Goal: Information Seeking & Learning: Learn about a topic

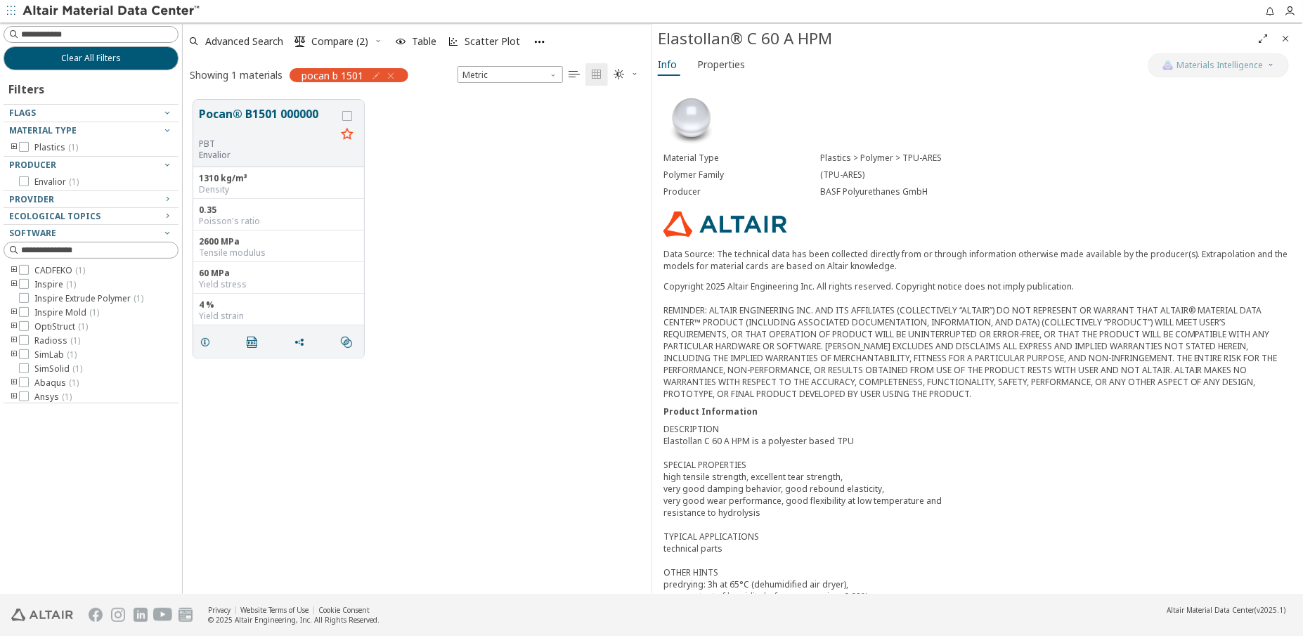
scroll to position [496, 459]
click at [20, 474] on div "Clear All Filters Filters Flags Material Type Plastics ( 1 ) Producer Envalior …" at bounding box center [91, 308] width 182 height 572
click at [394, 75] on icon "button" at bounding box center [390, 75] width 11 height 11
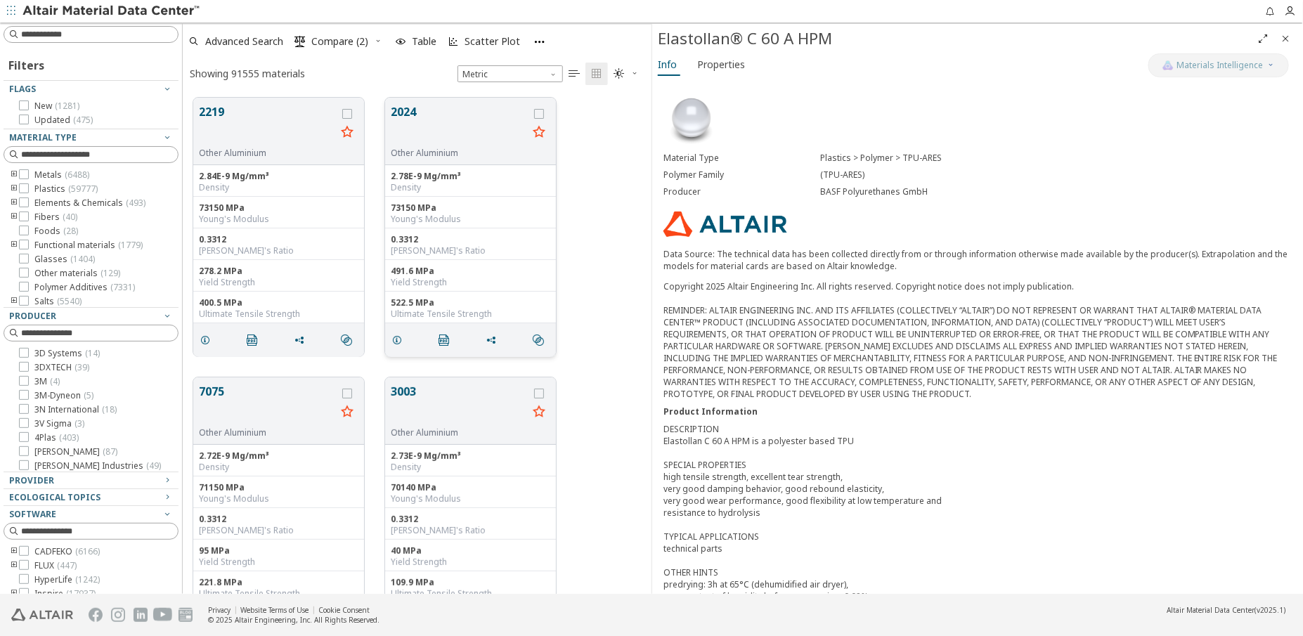
scroll to position [496, 459]
click at [99, 34] on input at bounding box center [99, 34] width 157 height 14
type input "**********"
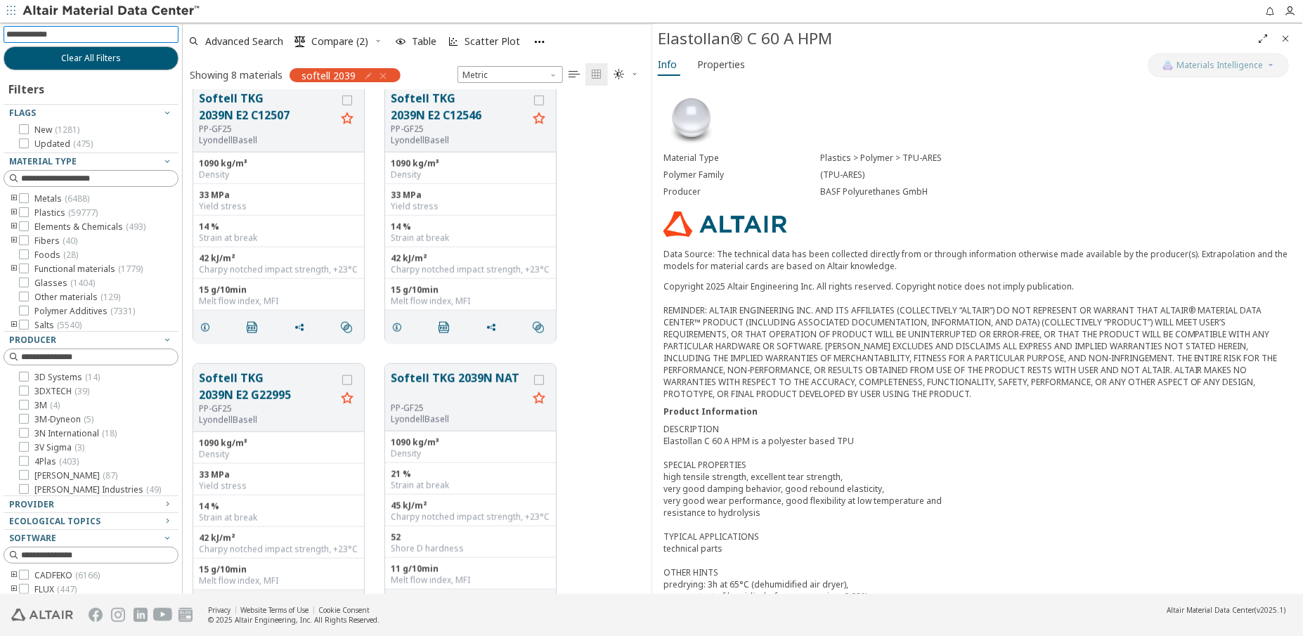
scroll to position [613, 0]
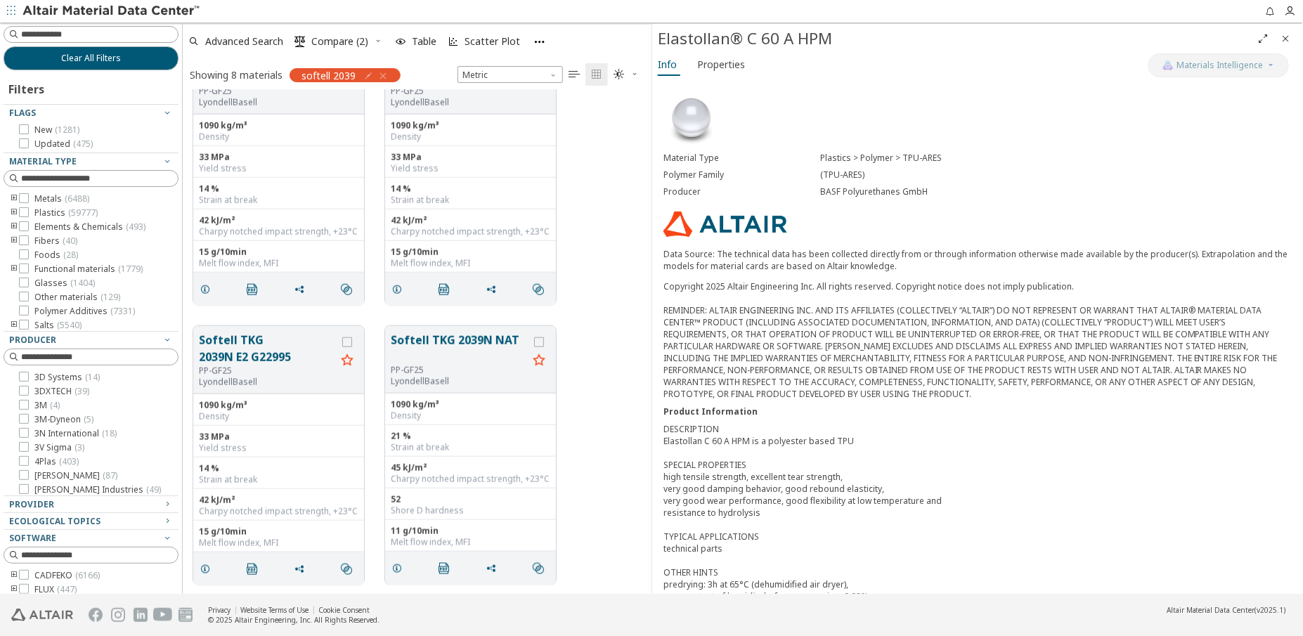
click at [382, 75] on icon "button" at bounding box center [382, 75] width 11 height 11
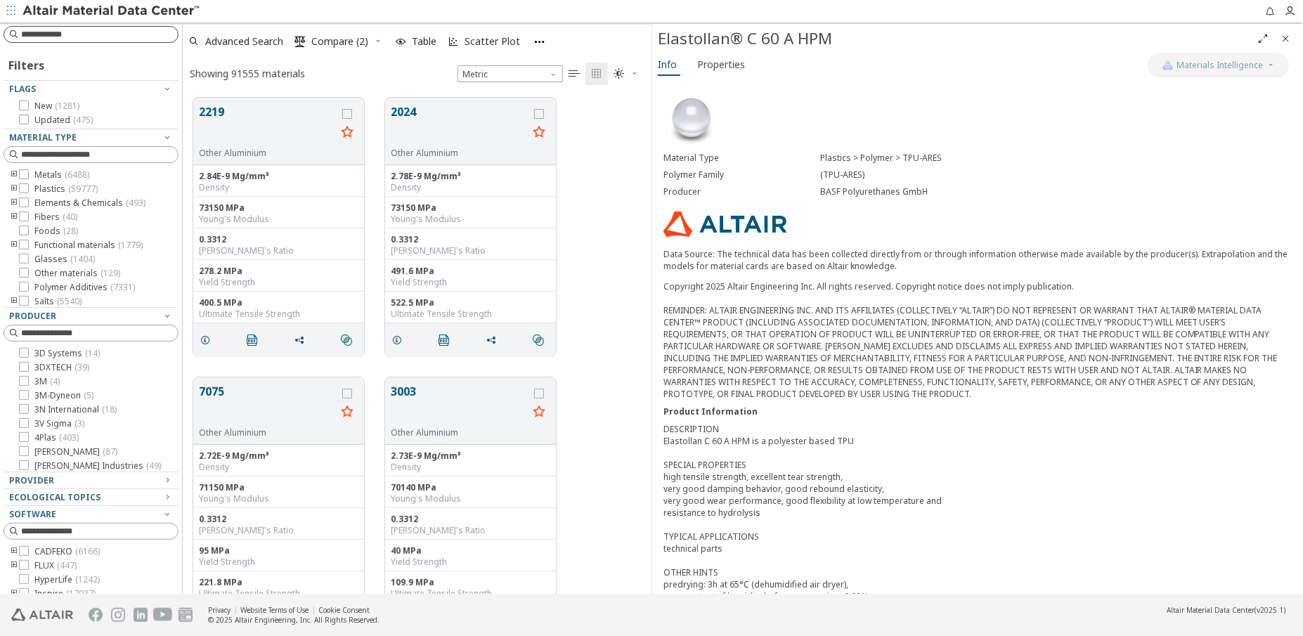
scroll to position [496, 459]
click at [103, 34] on input at bounding box center [92, 34] width 172 height 15
drag, startPoint x: 89, startPoint y: 35, endPoint x: -43, endPoint y: 31, distance: 132.2
click at [0, 31] on html "**********" at bounding box center [651, 318] width 1303 height 636
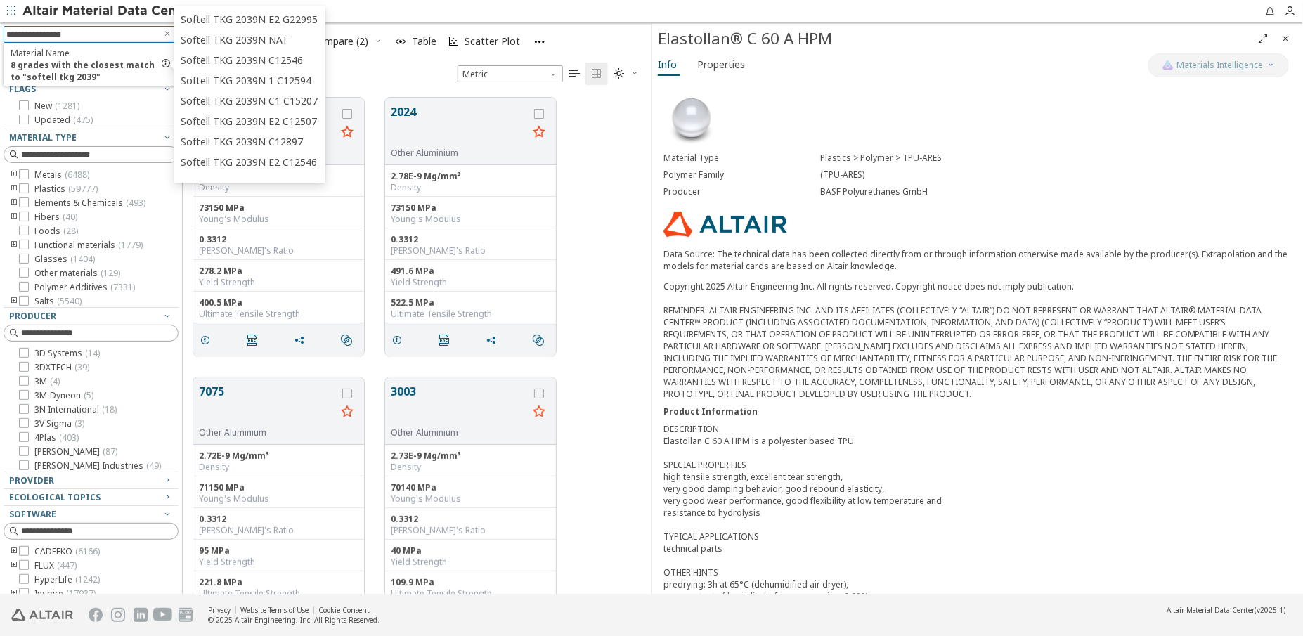
click at [57, 34] on input "**********" at bounding box center [81, 34] width 150 height 15
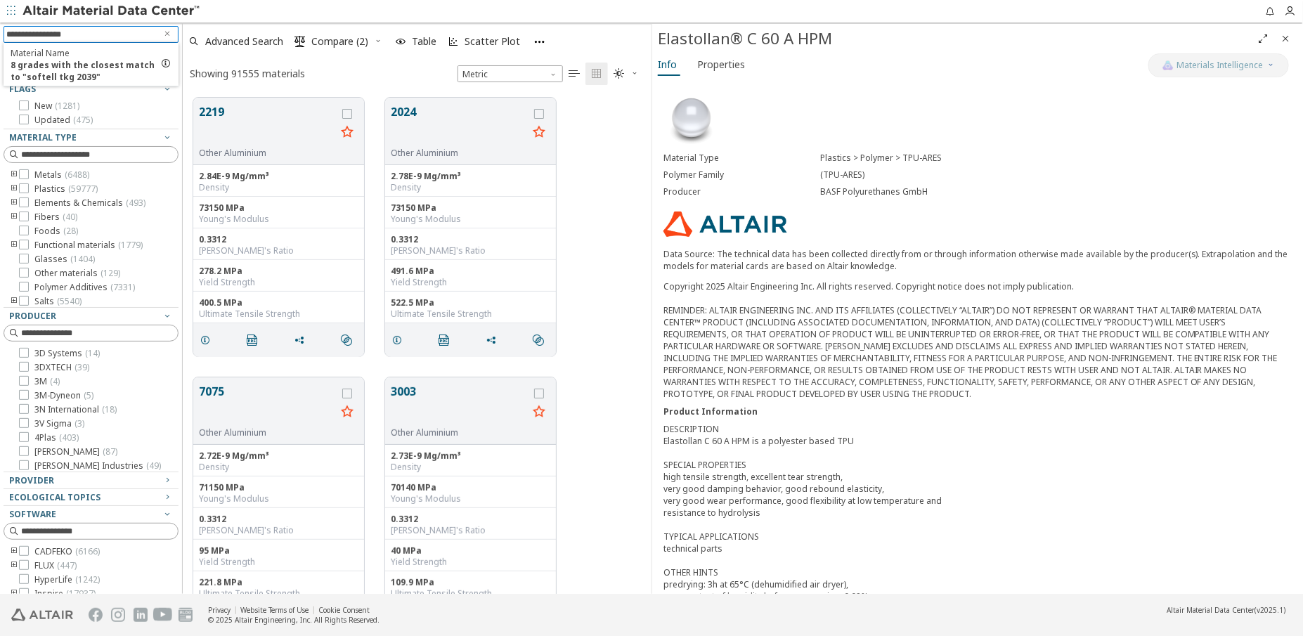
click at [57, 34] on input "**********" at bounding box center [81, 34] width 150 height 15
type input "**********"
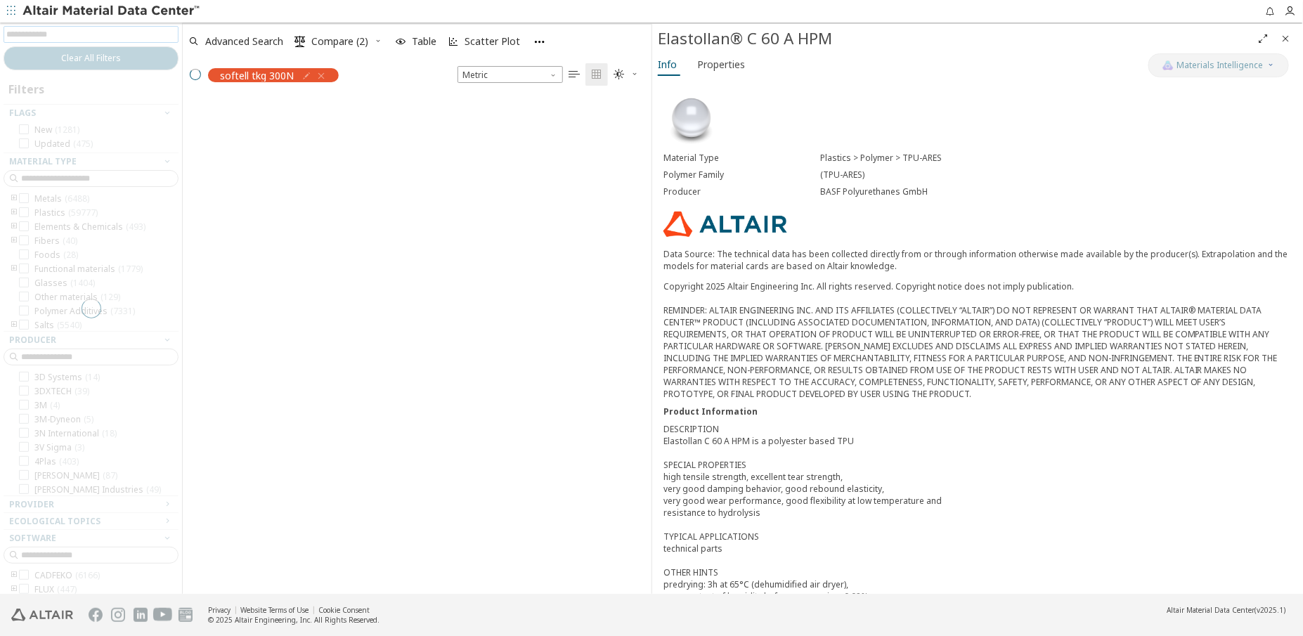
scroll to position [496, 459]
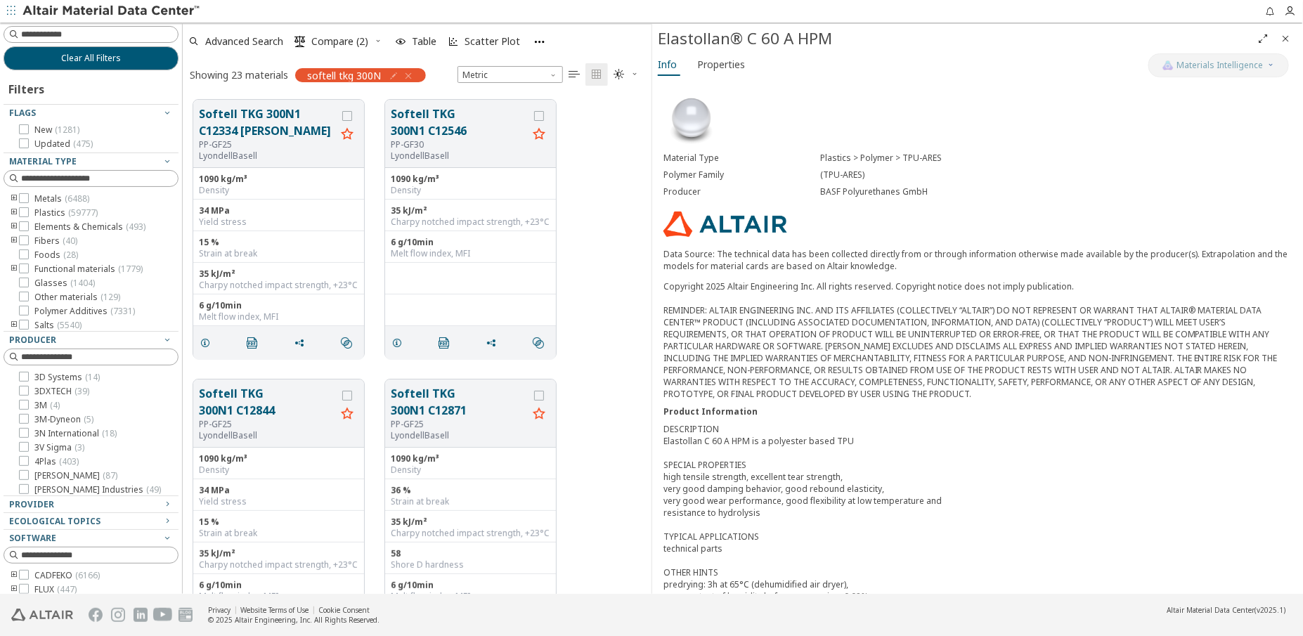
click at [1291, 41] on icon "Close" at bounding box center [1286, 38] width 11 height 11
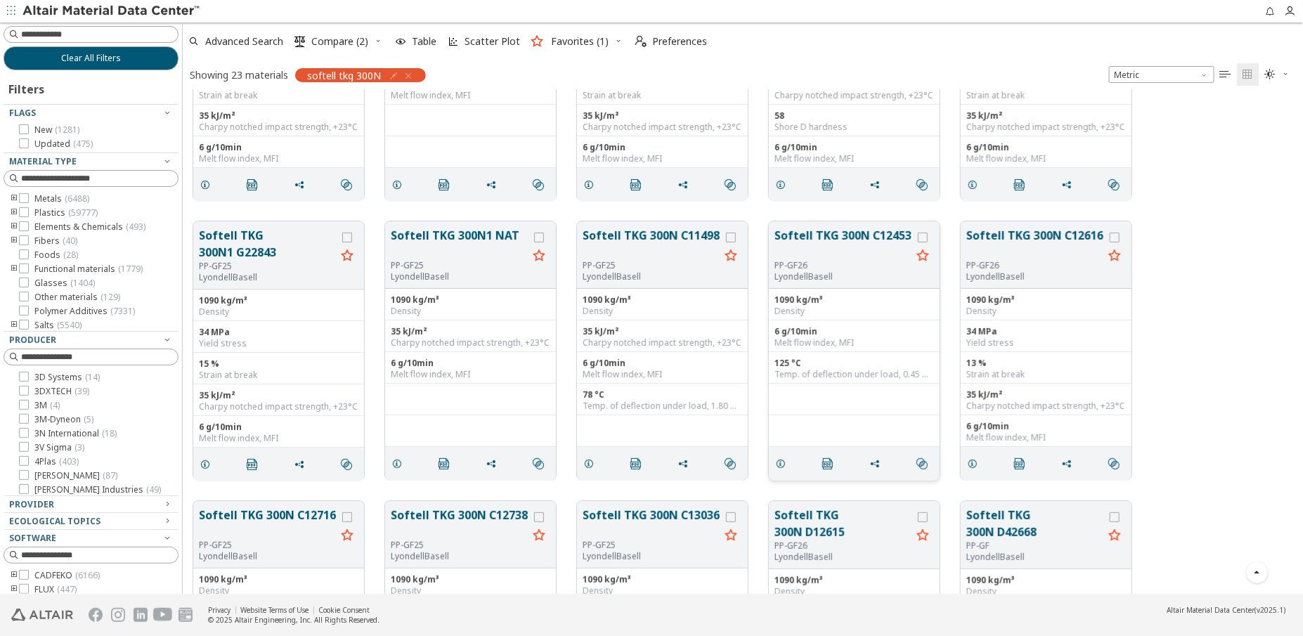
scroll to position [127, 0]
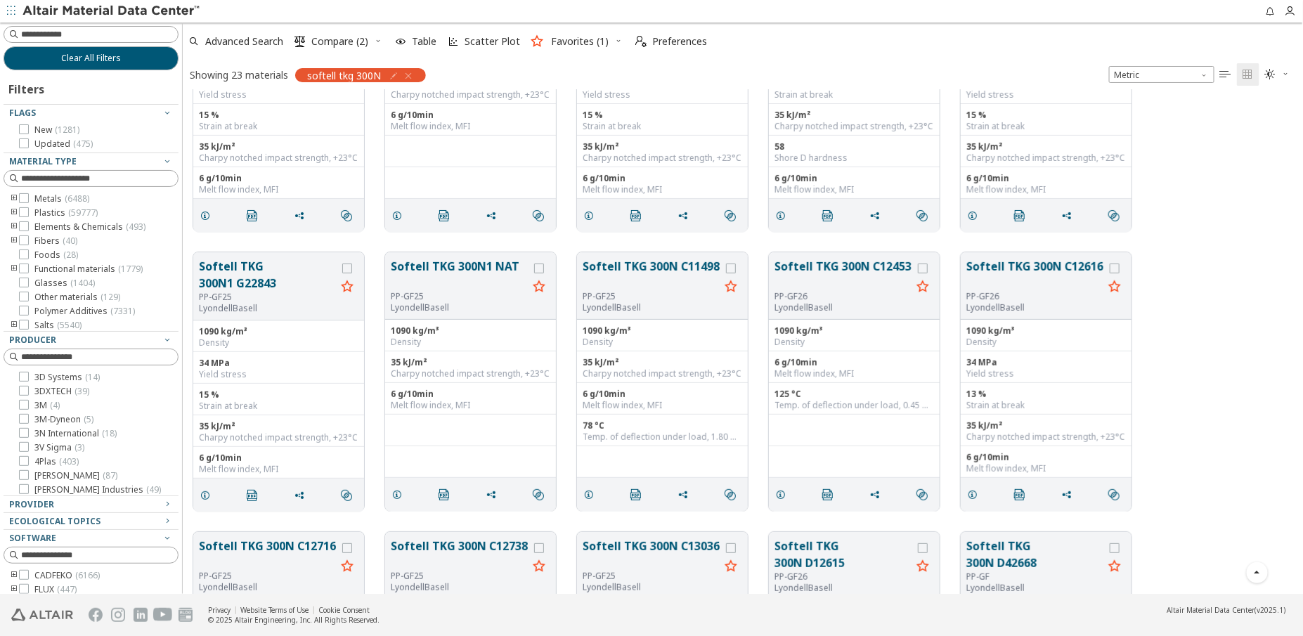
click at [1213, 367] on div "Softell TKG 300N1 G22843 PP-GF25 LyondellBasell 1090 kg/m³ Density 34 MPa Yield…" at bounding box center [743, 382] width 1121 height 280
click at [1210, 337] on div "Softell TKG 300N1 G22843 PP-GF25 LyondellBasell 1090 kg/m³ Density 34 MPa Yield…" at bounding box center [743, 382] width 1121 height 280
drag, startPoint x: 408, startPoint y: 75, endPoint x: 205, endPoint y: 61, distance: 204.3
click at [408, 75] on icon "button" at bounding box center [408, 75] width 11 height 11
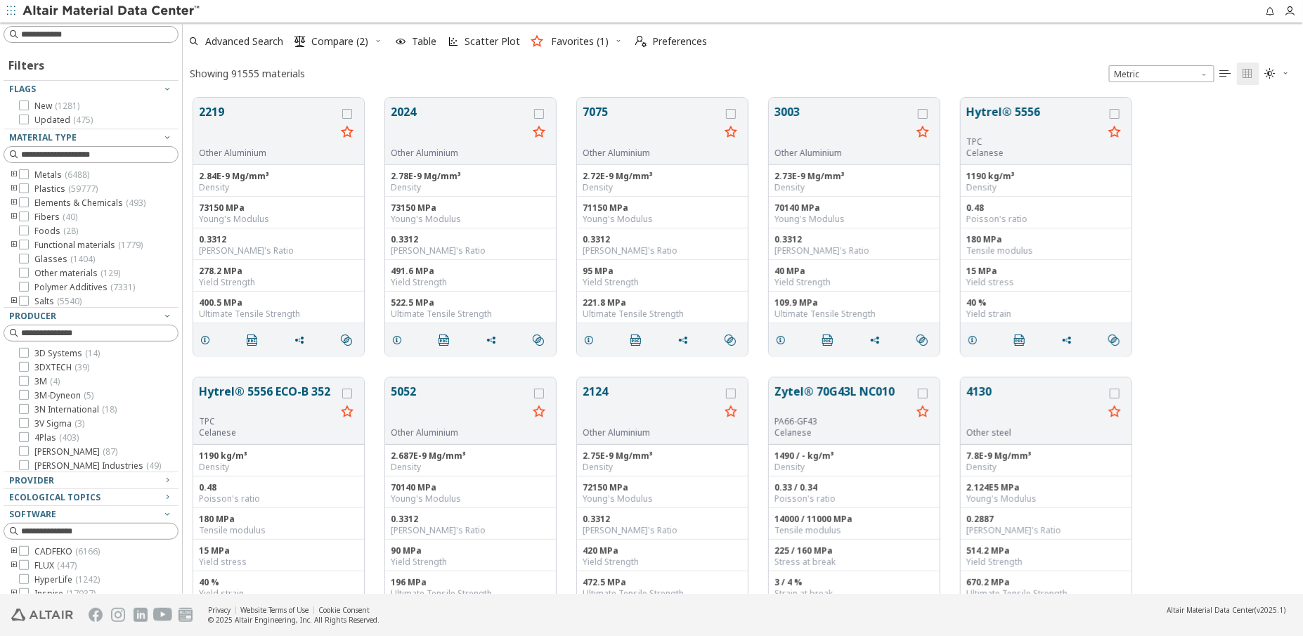
scroll to position [496, 1111]
click at [75, 35] on input at bounding box center [99, 34] width 157 height 14
type input "**********"
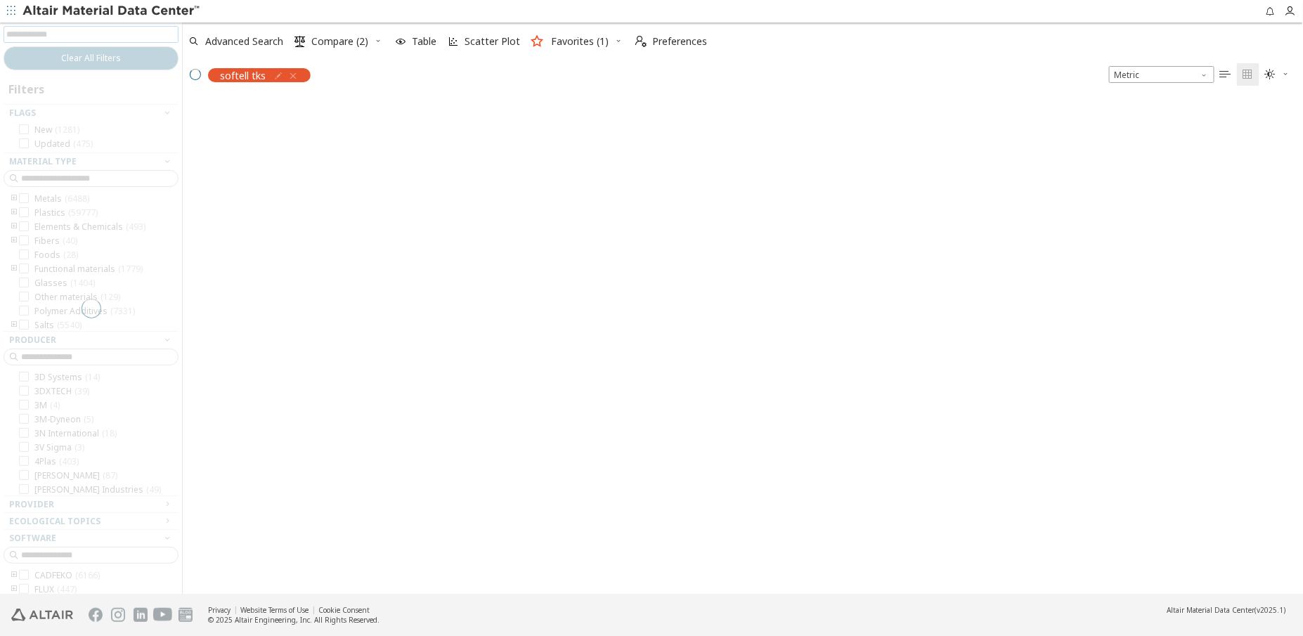
scroll to position [496, 1111]
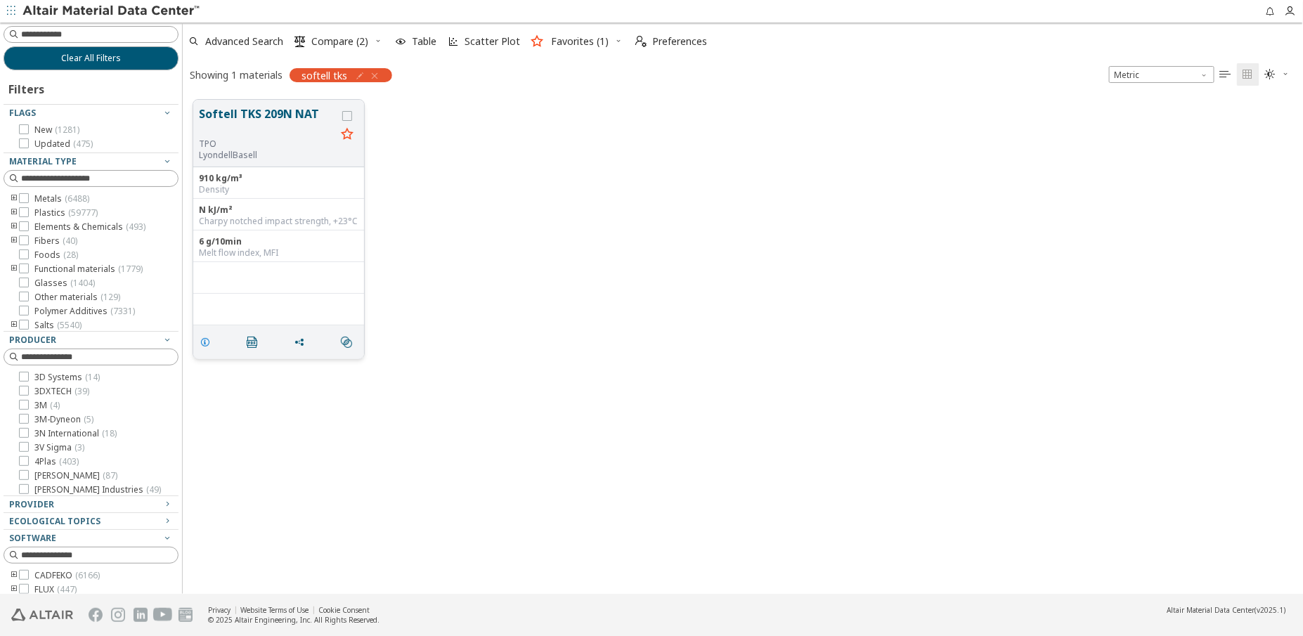
click at [207, 344] on icon "grid" at bounding box center [205, 342] width 11 height 11
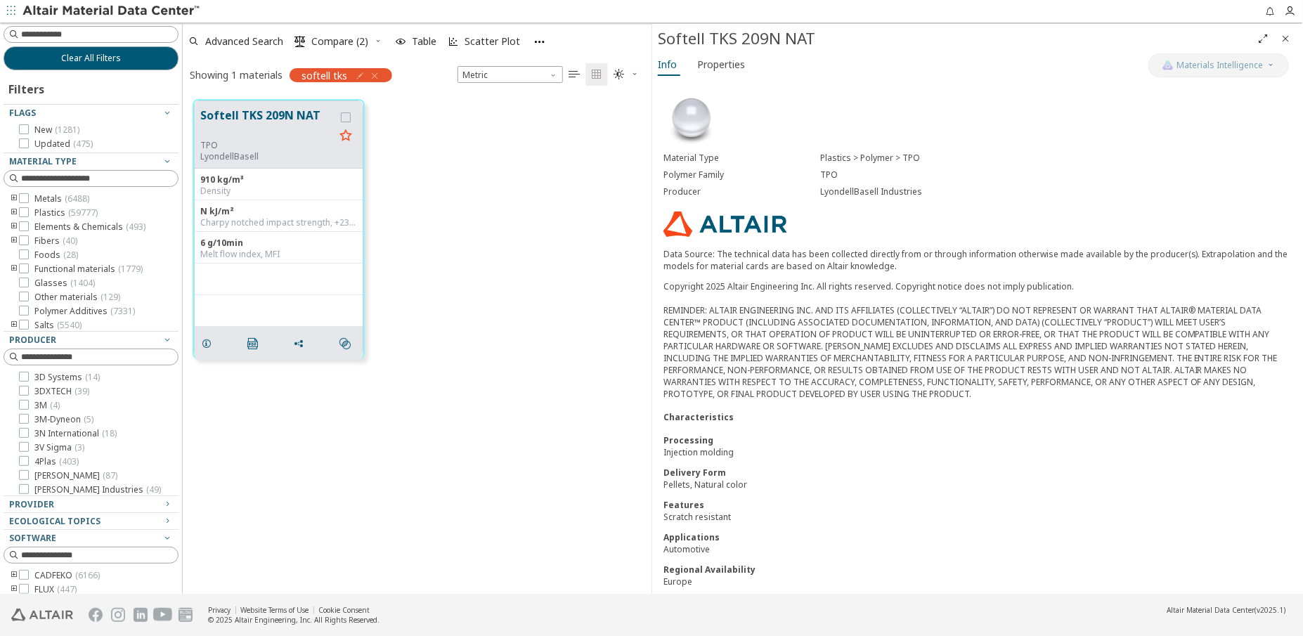
click at [6, 83] on div "Filters" at bounding box center [28, 87] width 48 height 34
click at [1270, 176] on div "TPO" at bounding box center [1057, 174] width 472 height 11
drag, startPoint x: 377, startPoint y: 74, endPoint x: 356, endPoint y: 74, distance: 21.8
click at [377, 74] on icon "button" at bounding box center [374, 75] width 11 height 11
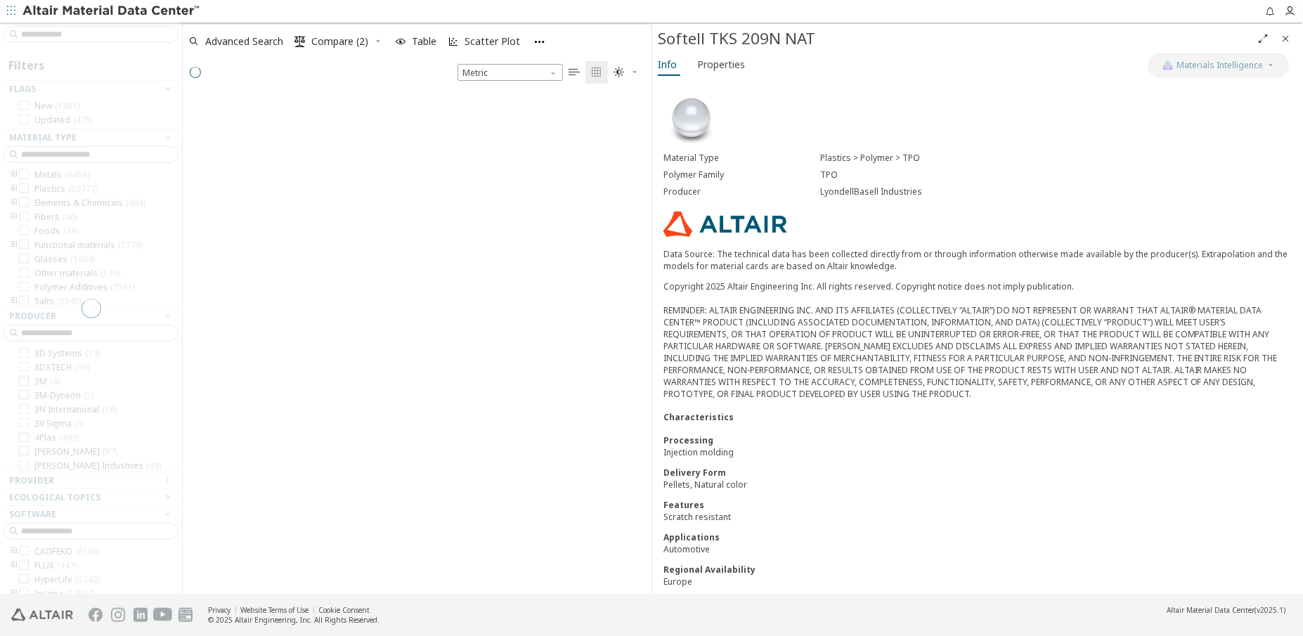
scroll to position [499, 459]
click at [108, 32] on div at bounding box center [91, 308] width 182 height 572
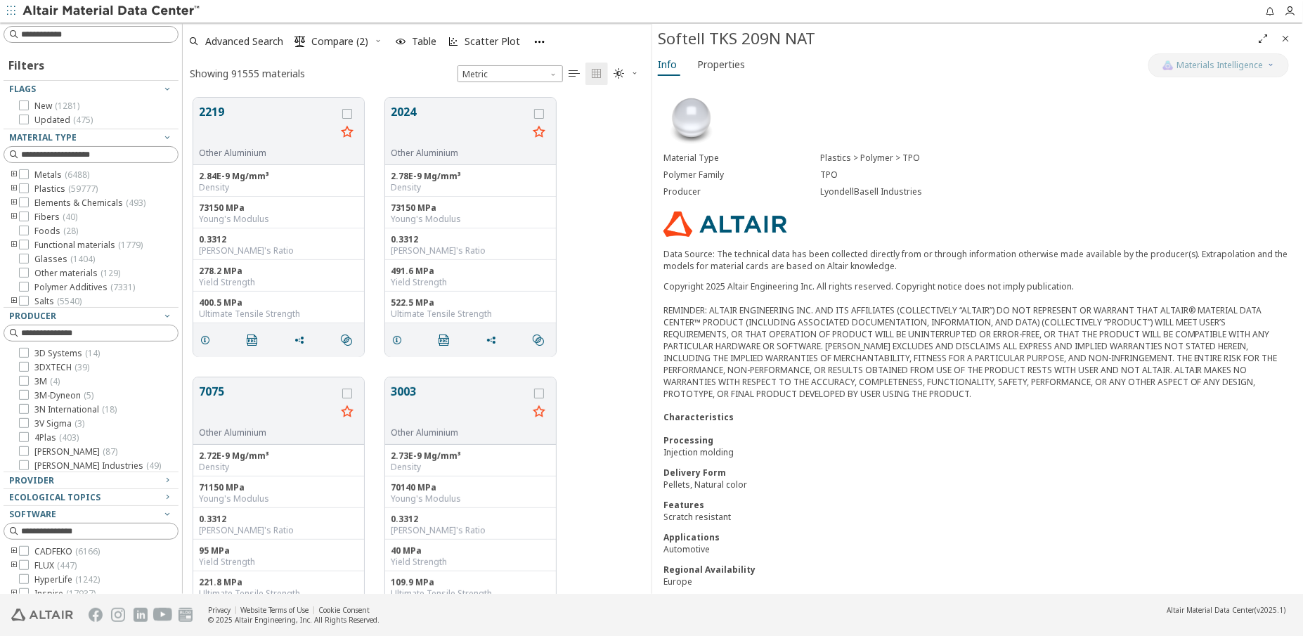
scroll to position [496, 459]
click at [96, 32] on input at bounding box center [92, 34] width 172 height 15
type input "**********"
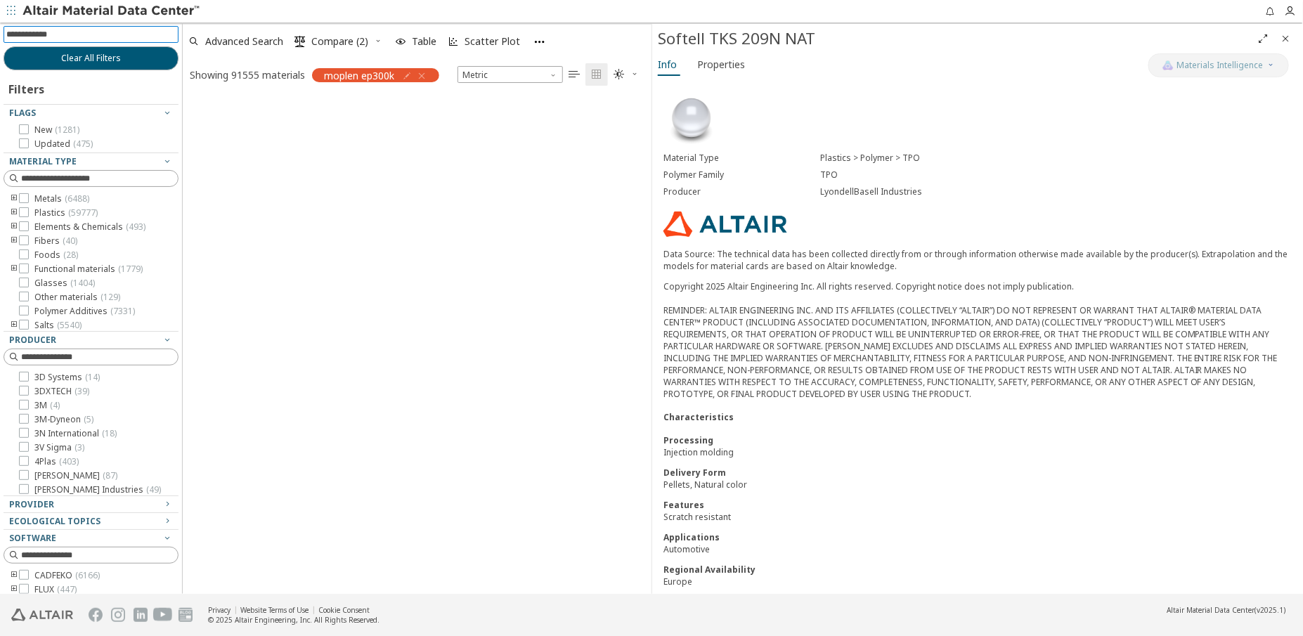
scroll to position [11, 10]
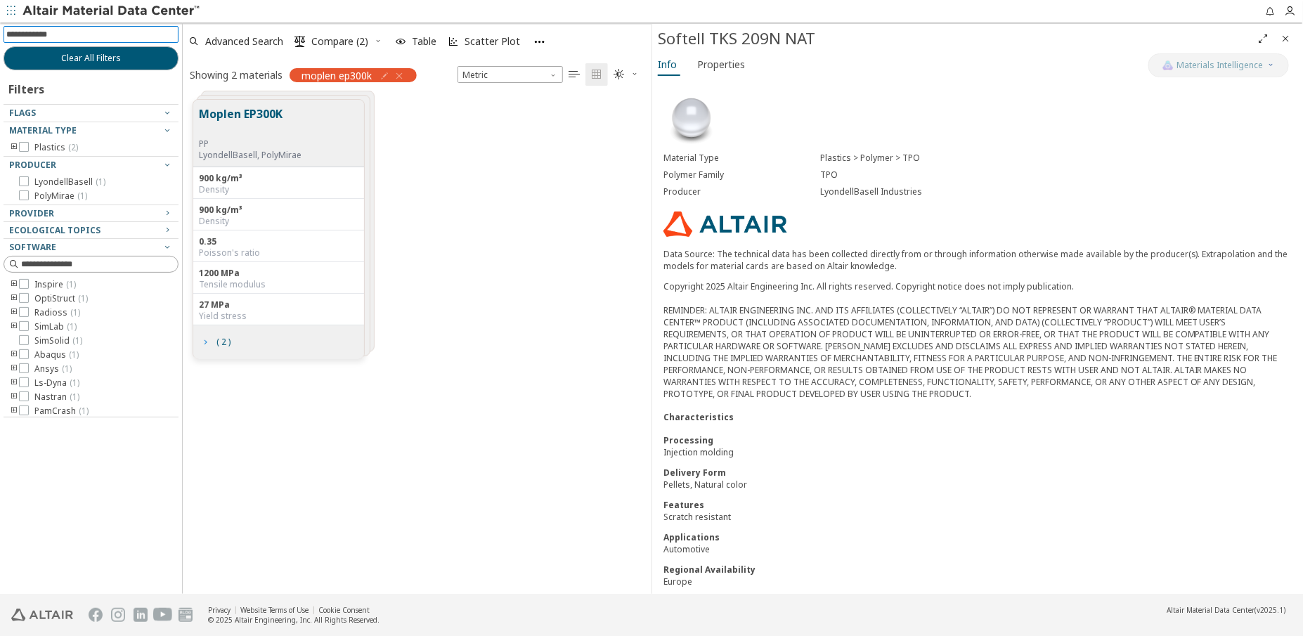
click at [202, 341] on icon "grid" at bounding box center [205, 342] width 11 height 11
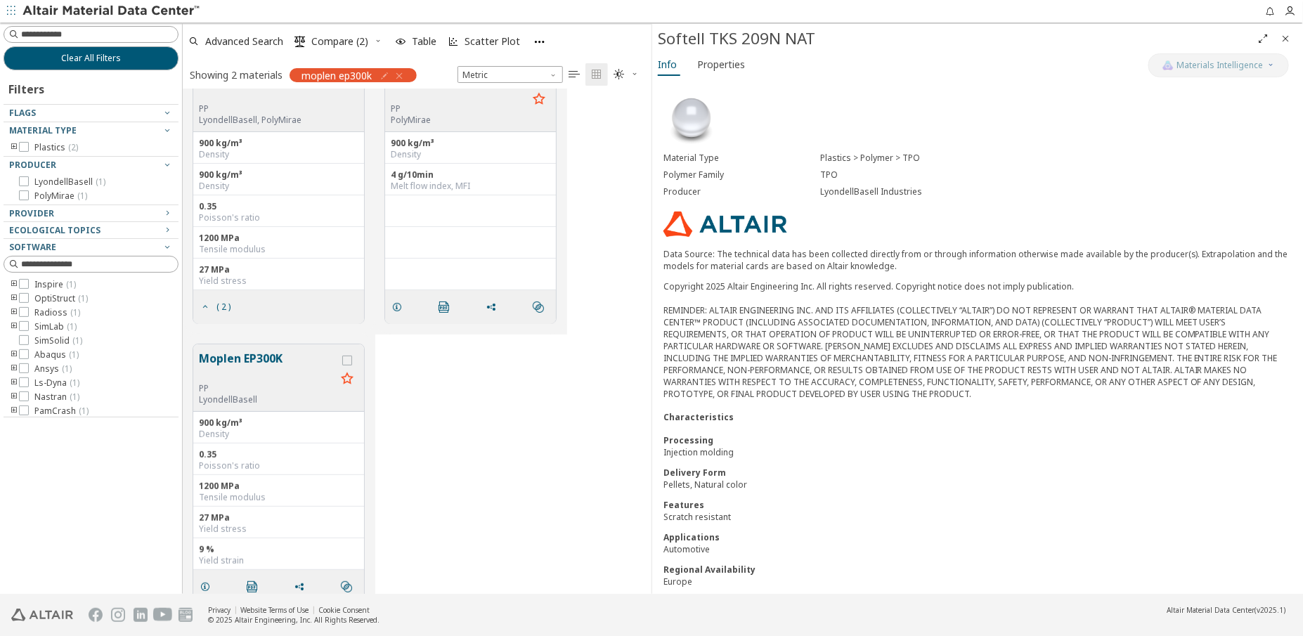
scroll to position [54, 0]
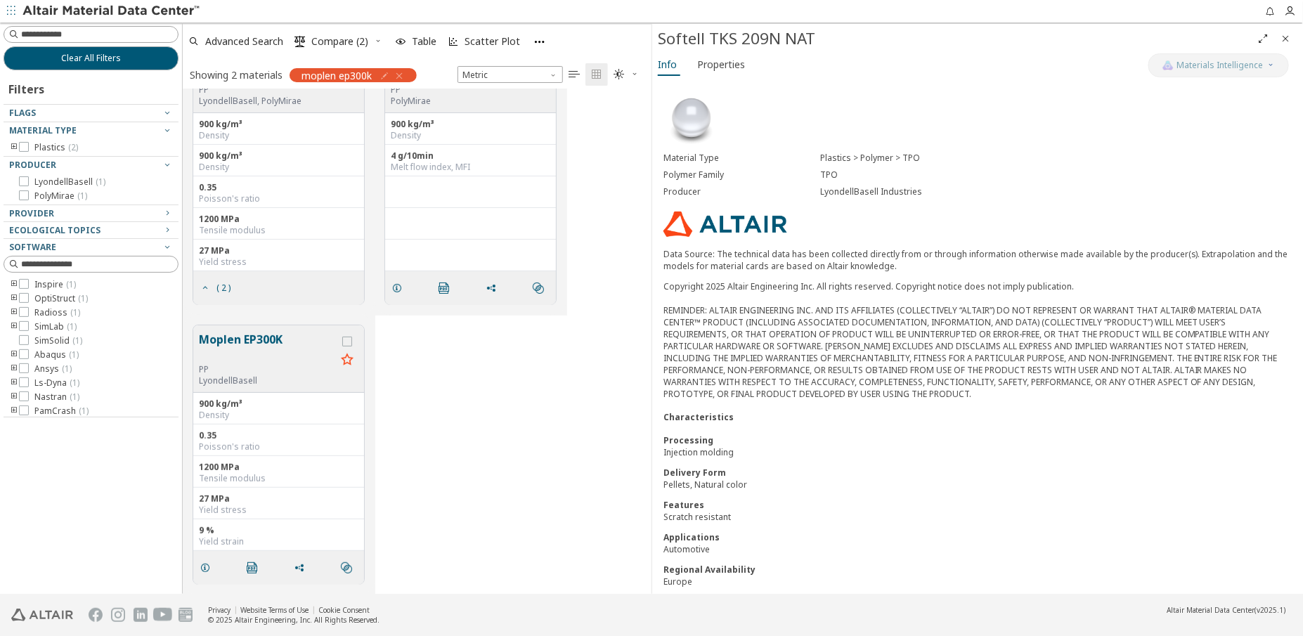
drag, startPoint x: 1288, startPoint y: 39, endPoint x: 1158, endPoint y: 151, distance: 171.5
click at [1288, 39] on icon "Close" at bounding box center [1286, 38] width 11 height 11
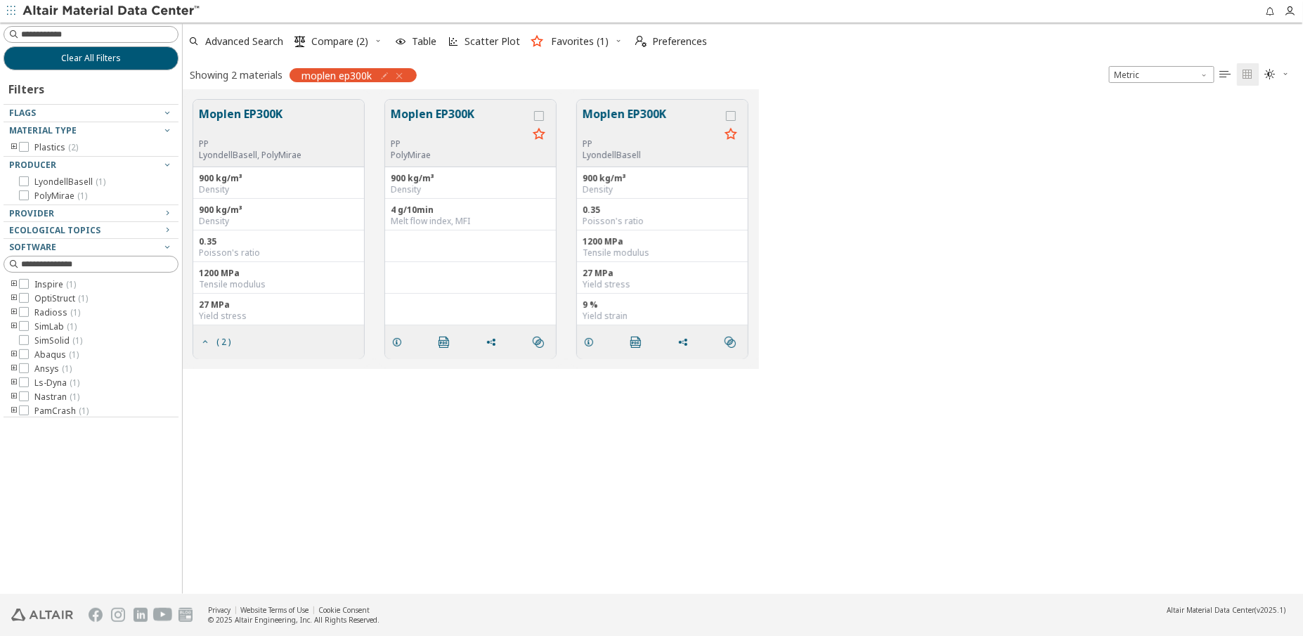
click at [403, 73] on icon "button" at bounding box center [399, 75] width 11 height 11
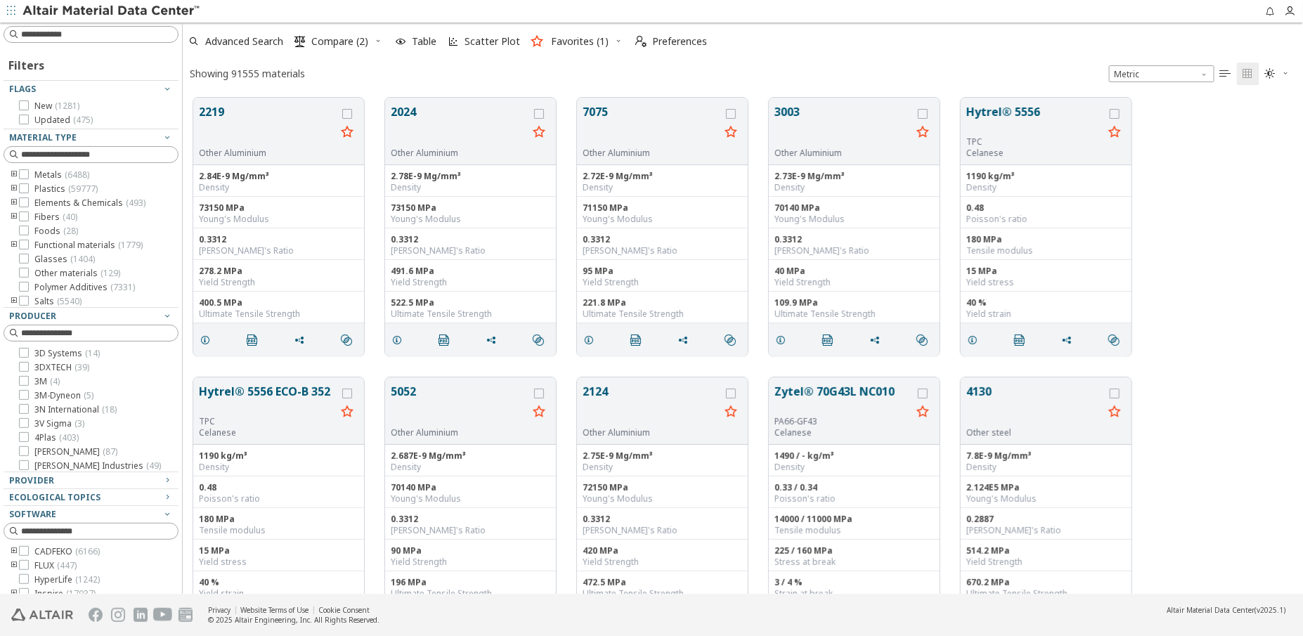
scroll to position [496, 1111]
click at [77, 32] on input at bounding box center [99, 34] width 157 height 14
type input "******"
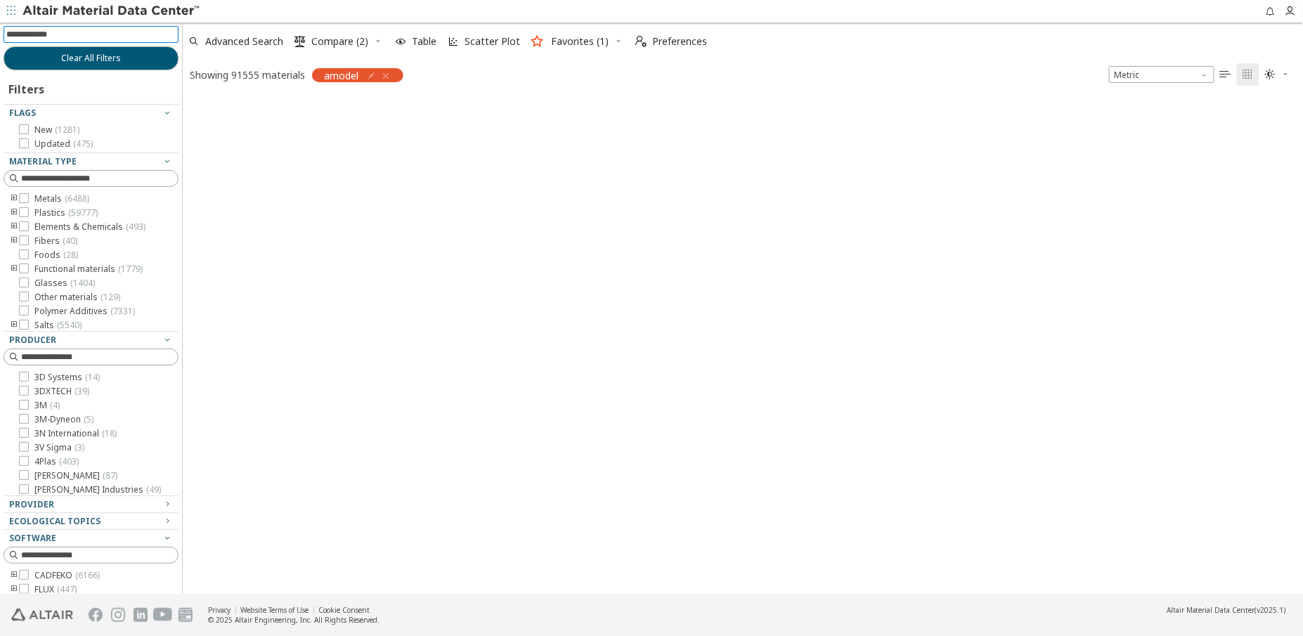
scroll to position [11, 11]
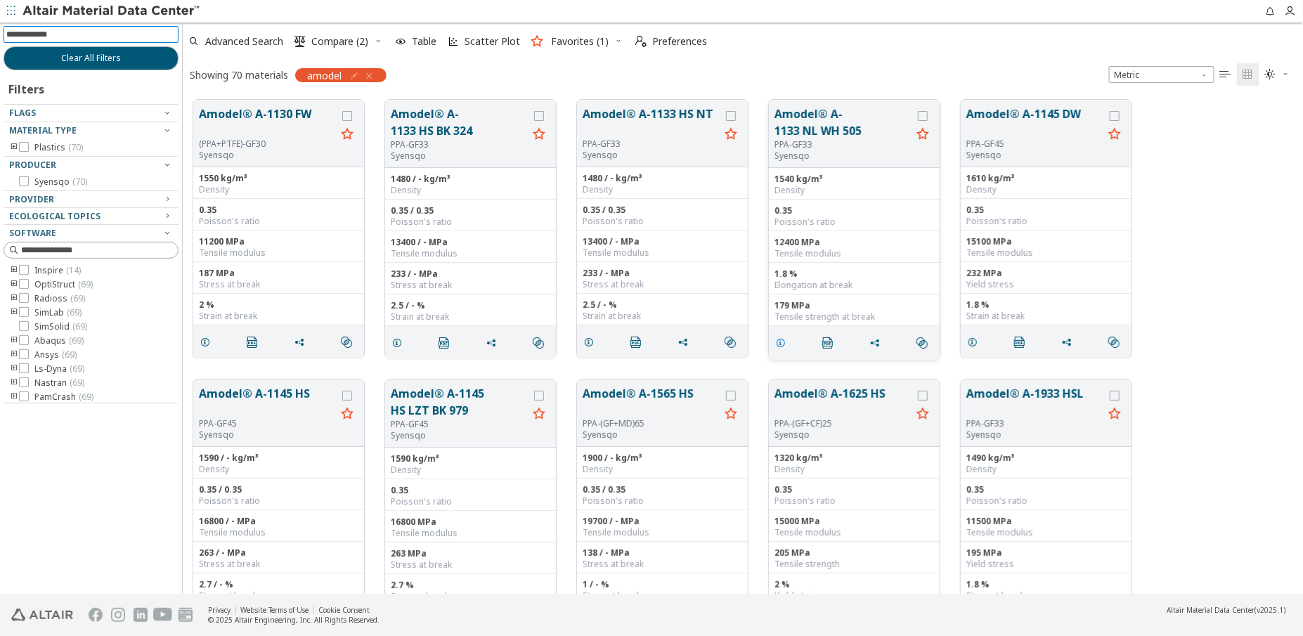
click at [783, 342] on icon "grid" at bounding box center [780, 342] width 11 height 11
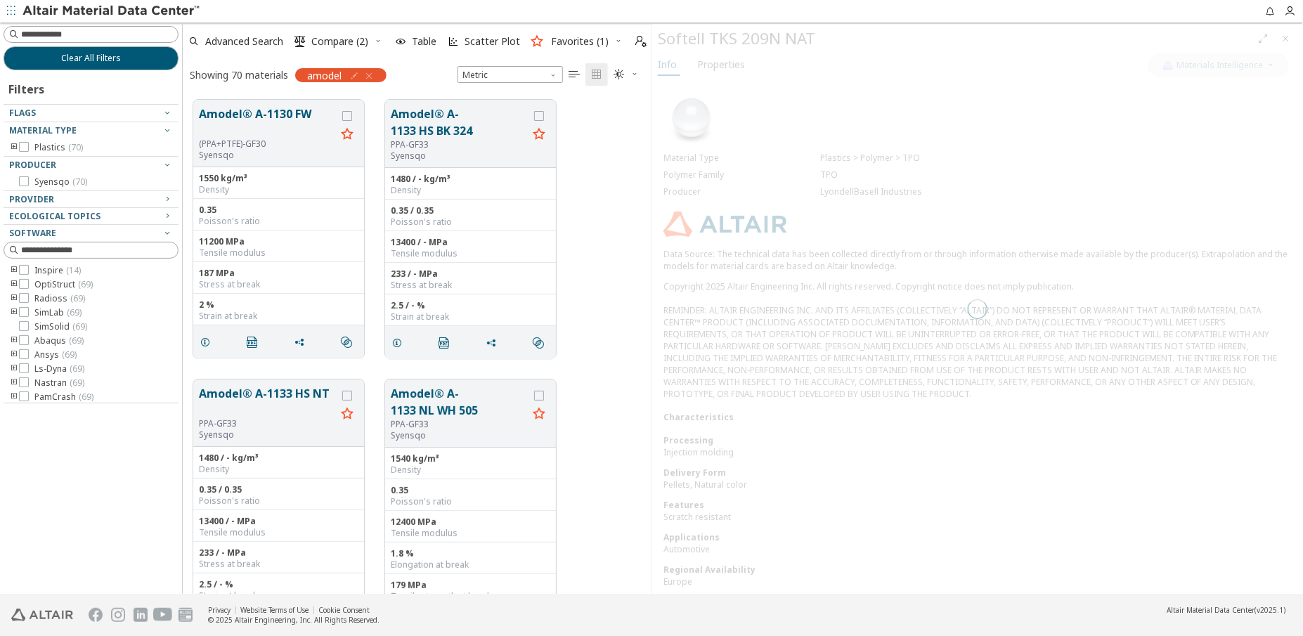
scroll to position [11, 10]
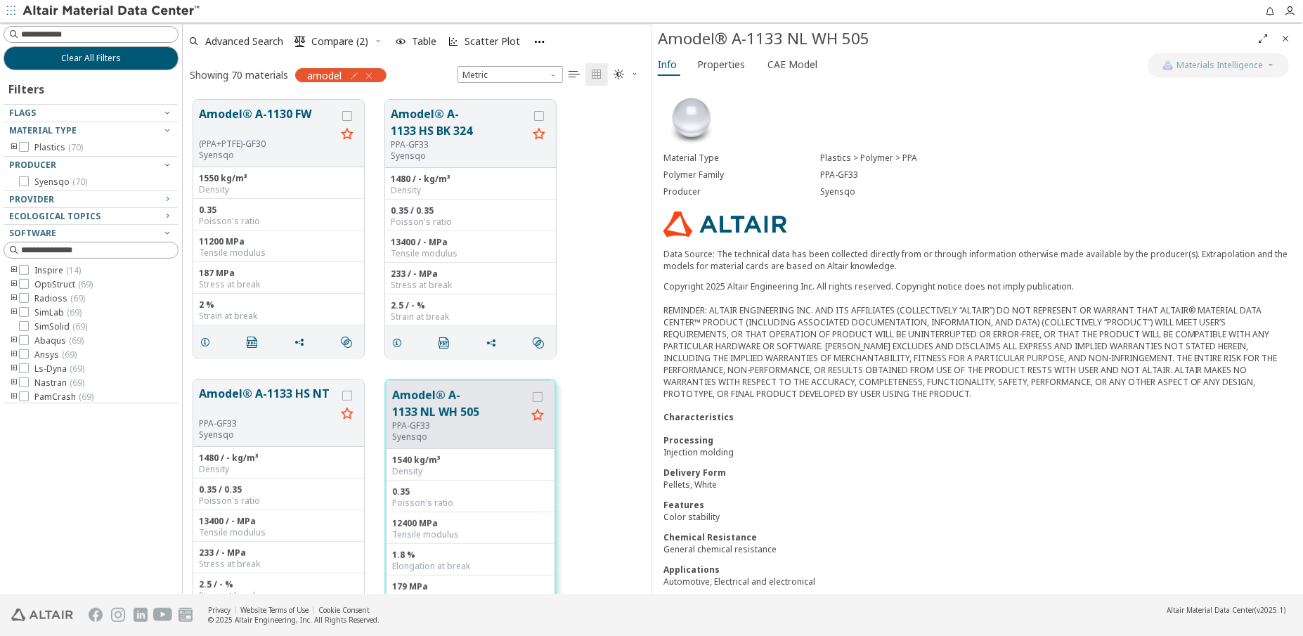
click at [371, 72] on icon "button" at bounding box center [368, 75] width 11 height 11
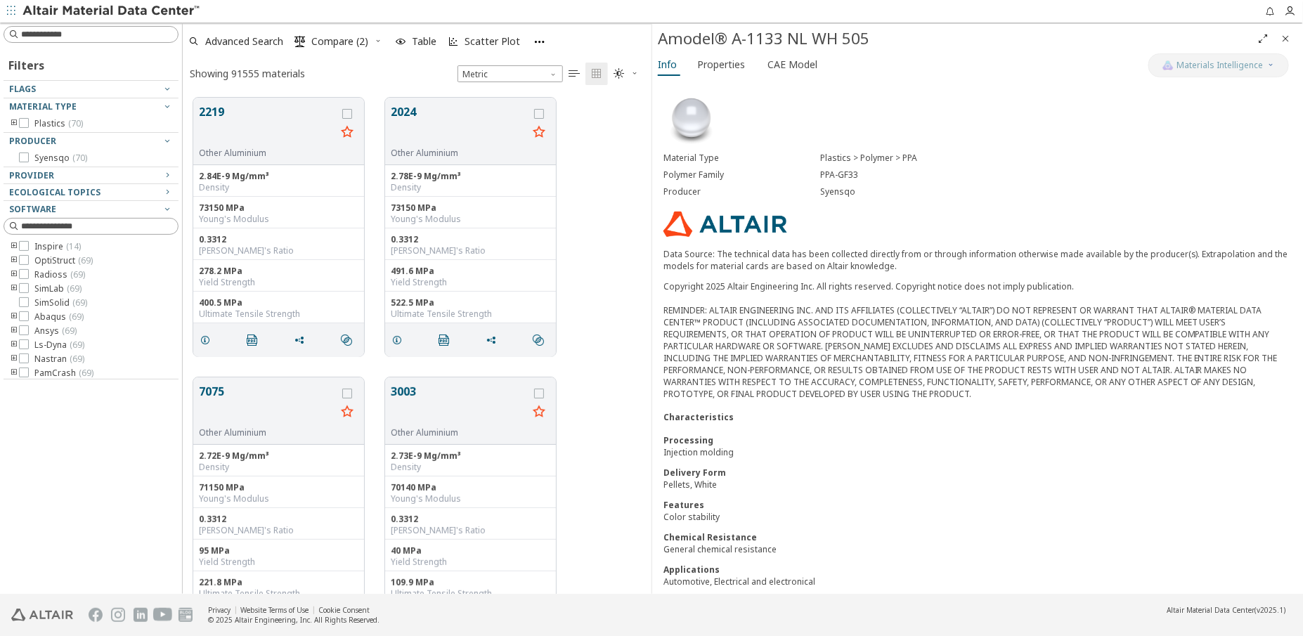
scroll to position [496, 459]
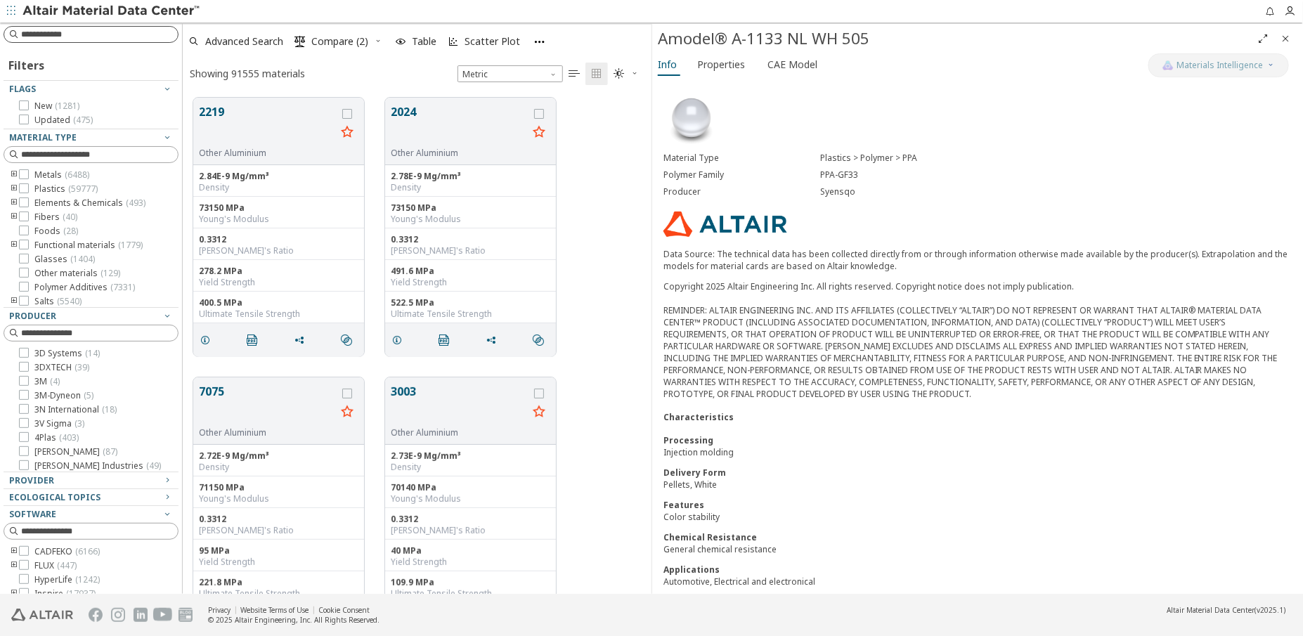
click at [116, 26] on div at bounding box center [91, 34] width 175 height 17
click at [122, 35] on input at bounding box center [92, 34] width 172 height 15
type input "*****"
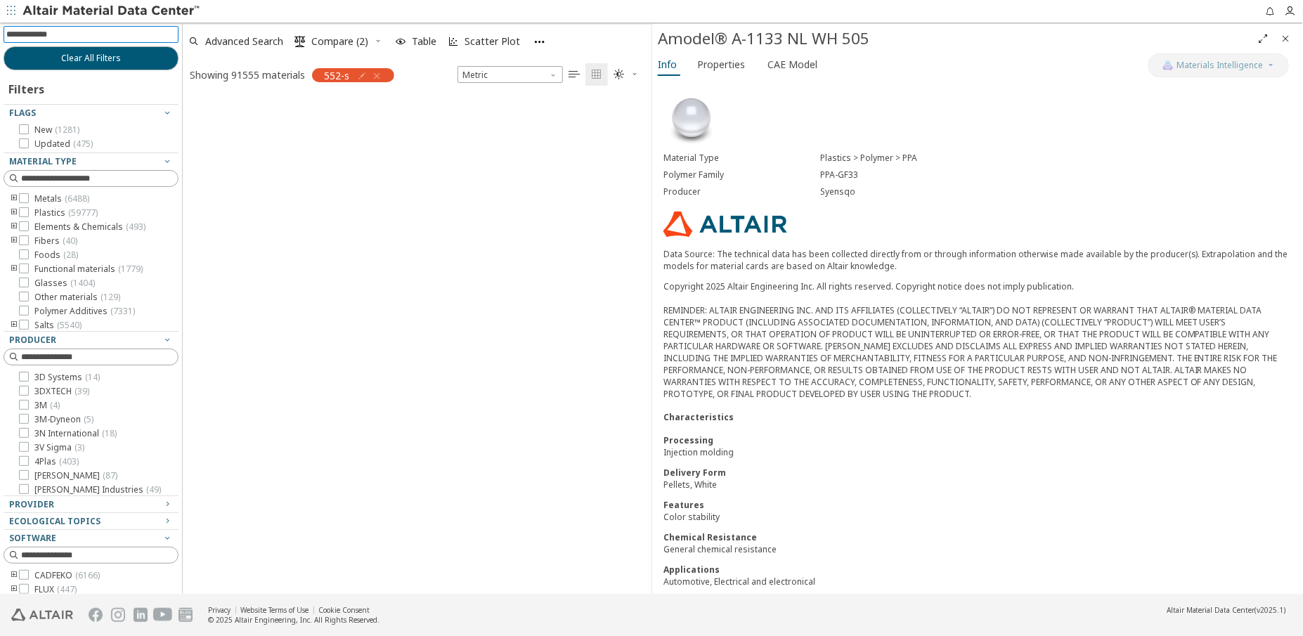
scroll to position [11, 10]
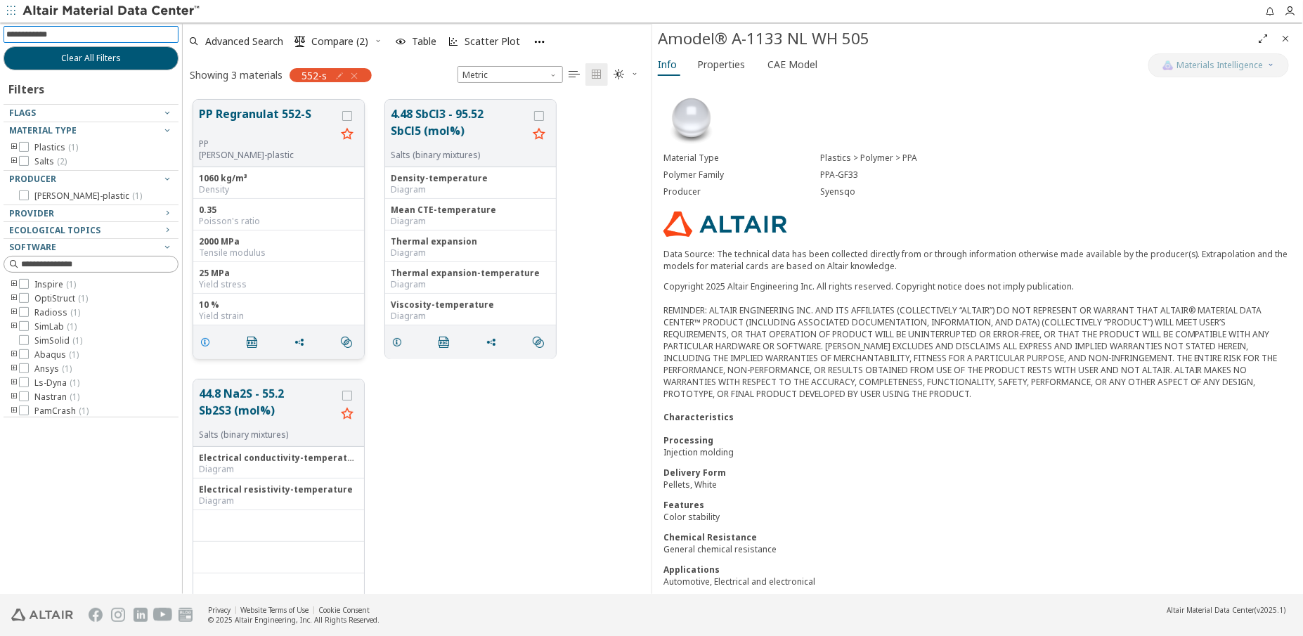
click at [206, 343] on icon "grid" at bounding box center [205, 342] width 11 height 11
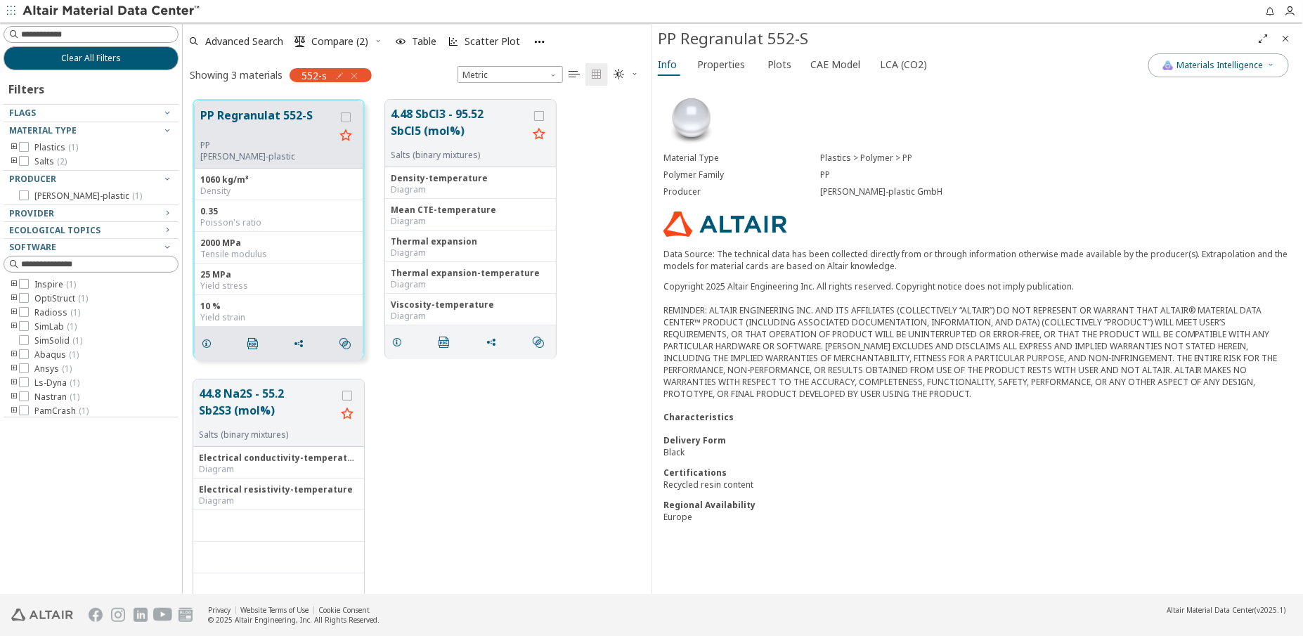
click at [34, 506] on div "Clear All Filters Filters Flags Material Type Plastics ( 1 ) Salts ( 2 ) Produc…" at bounding box center [91, 308] width 182 height 572
click at [357, 74] on icon "button" at bounding box center [354, 75] width 11 height 11
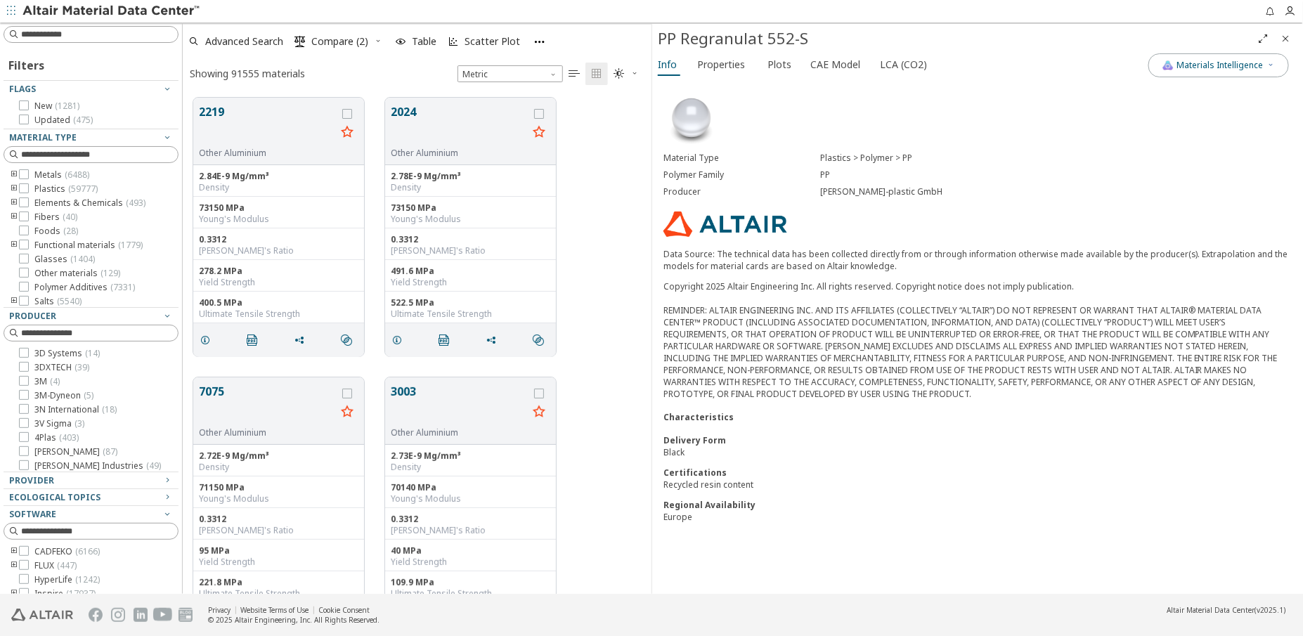
scroll to position [496, 459]
click at [105, 35] on input at bounding box center [92, 34] width 172 height 15
type input "******"
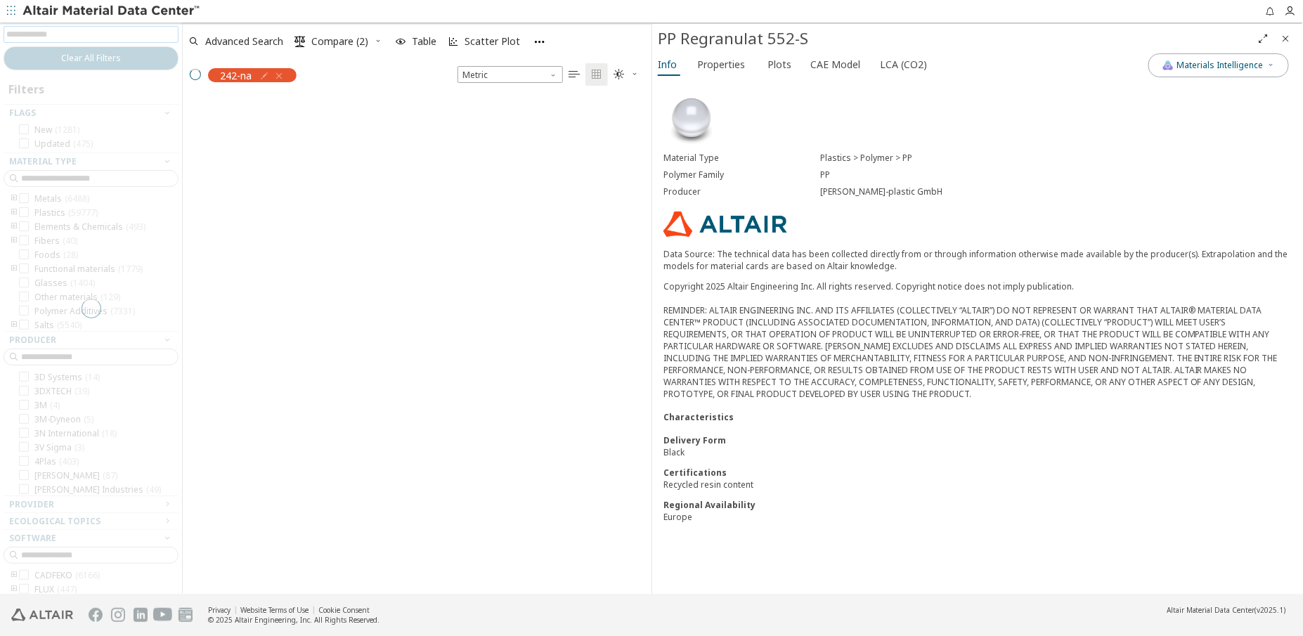
scroll to position [496, 459]
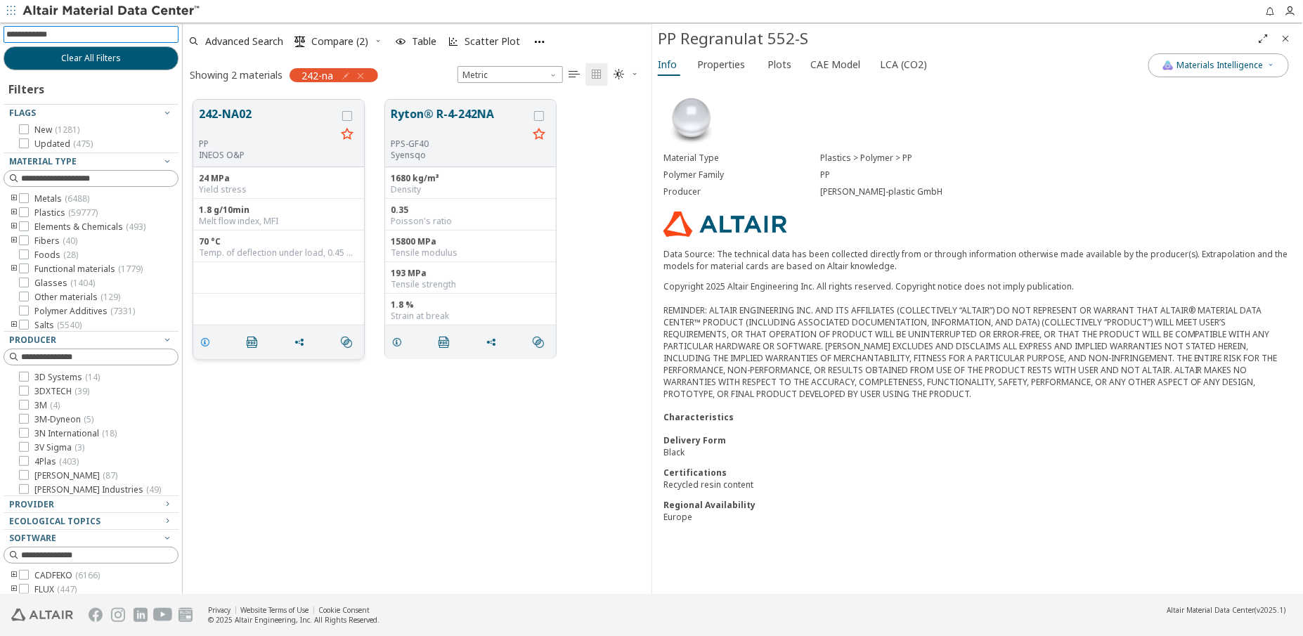
click at [211, 340] on span "grid" at bounding box center [208, 342] width 22 height 27
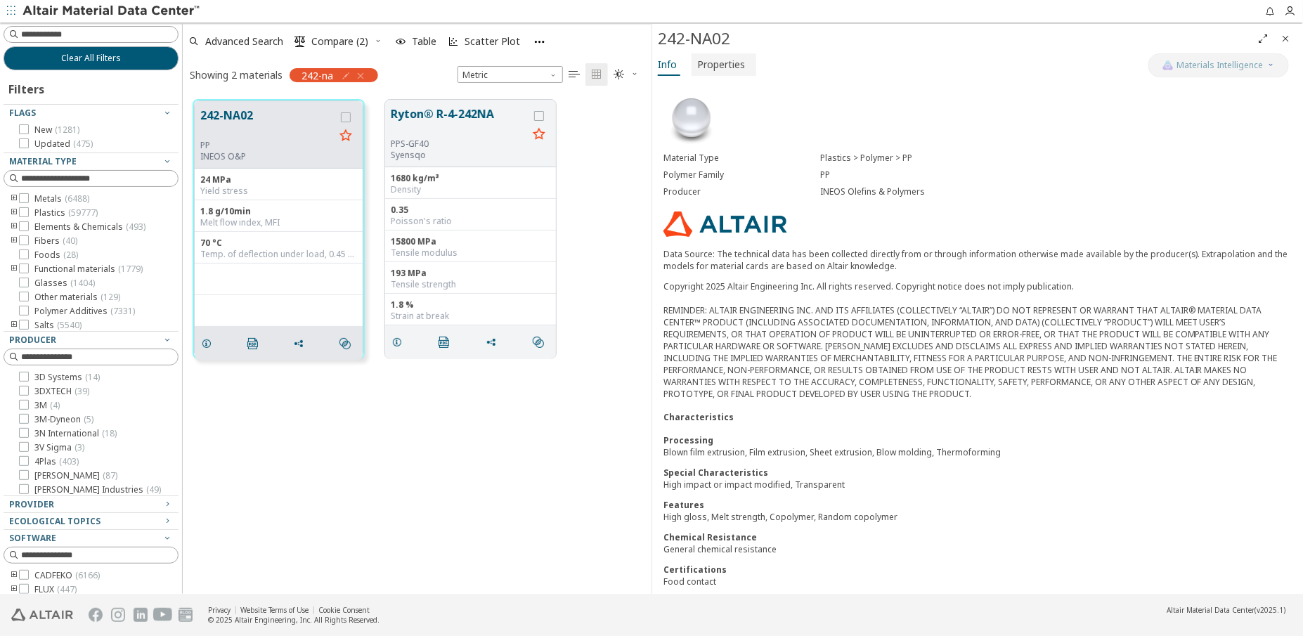
click at [718, 60] on span "Properties" at bounding box center [721, 64] width 48 height 22
